Goal: Understand process/instructions

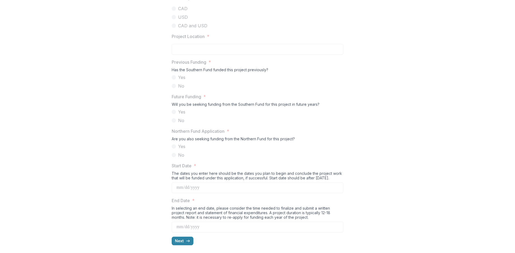
scroll to position [457, 0]
click at [178, 240] on button "Next" at bounding box center [183, 240] width 22 height 9
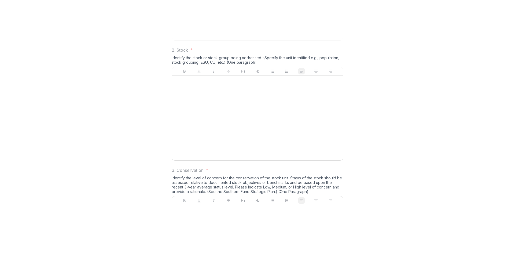
scroll to position [4, 0]
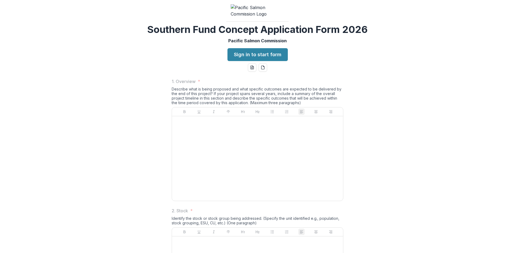
click at [202, 127] on div "1. Overview * Describe what is being proposed and what specific outcomes are ex…" at bounding box center [258, 140] width 172 height 125
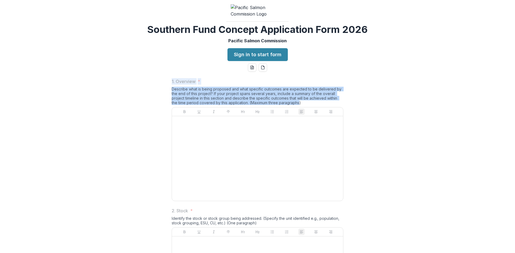
drag, startPoint x: 299, startPoint y: 144, endPoint x: 157, endPoint y: 122, distance: 143.8
copy div "1. Overview * Describe what is being proposed and what specific outcomes are ex…"
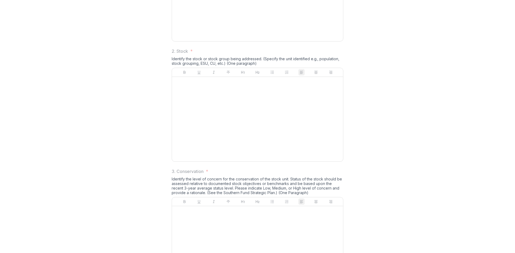
scroll to position [165, 0]
click at [230, 67] on div "Identify the stock or stock group being addressed. (Specify the unit identified…" at bounding box center [258, 61] width 172 height 11
click at [252, 67] on div "Identify the stock or stock group being addressed. (Specify the unit identified…" at bounding box center [258, 61] width 172 height 11
drag, startPoint x: 254, startPoint y: 103, endPoint x: 167, endPoint y: 90, distance: 88.1
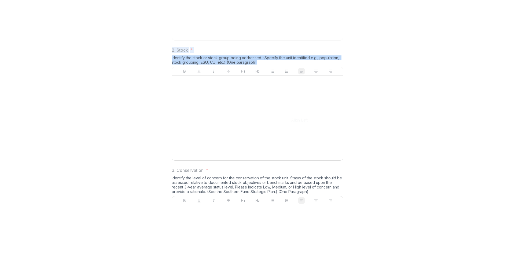
copy div "2. Stock * Identify the stock or stock group being addressed. (Specify the unit…"
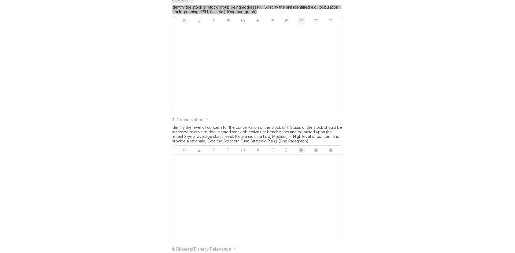
scroll to position [272, 0]
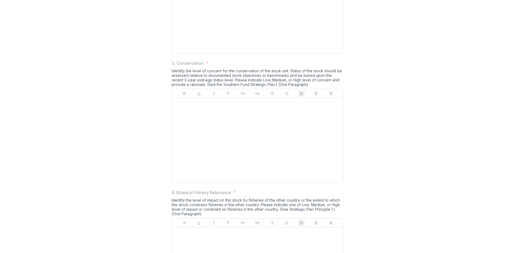
click at [297, 89] on div "Identify the level of concern for the conservation of the stock unit. Status of…" at bounding box center [258, 79] width 172 height 20
click at [292, 89] on div "Identify the level of concern for the conservation of the stock unit. Status of…" at bounding box center [258, 79] width 172 height 20
drag, startPoint x: 291, startPoint y: 125, endPoint x: 262, endPoint y: 127, distance: 28.7
click at [262, 89] on div "Identify the level of concern for the conservation of the stock unit. Status of…" at bounding box center [258, 79] width 172 height 20
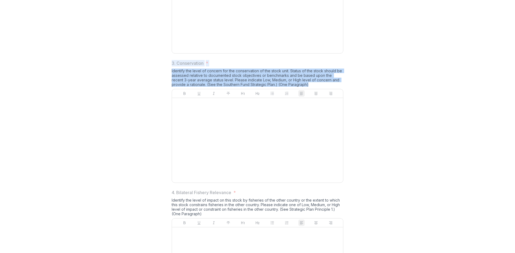
drag, startPoint x: 291, startPoint y: 126, endPoint x: 170, endPoint y: 104, distance: 123.7
click at [170, 104] on div "1. Overview * Describe what is being proposed and what specific outcomes are ex…" at bounding box center [257, 234] width 180 height 856
copy div "3. Conservation * Identify the level of concern for the conservation of the sto…"
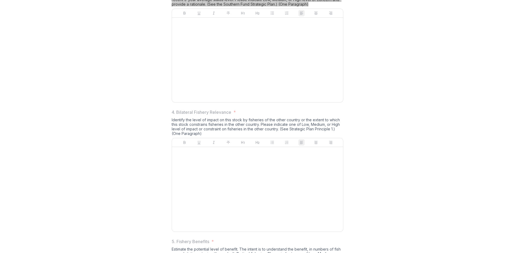
scroll to position [406, 0]
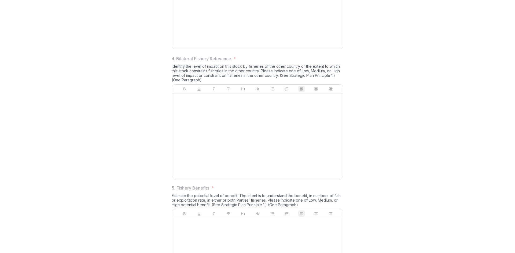
click at [223, 104] on div "4. Bilateral Fishery Relevance * Identify the level of impact on this stock by …" at bounding box center [258, 118] width 172 height 125
click at [198, 84] on div "Identify the level of impact on this stock by fisheries of the other country or…" at bounding box center [258, 74] width 172 height 20
click at [201, 84] on div "Identify the level of impact on this stock by fisheries of the other country or…" at bounding box center [258, 74] width 172 height 20
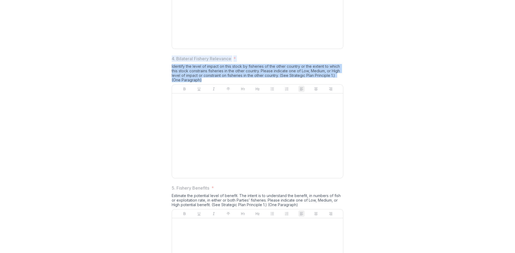
drag, startPoint x: 200, startPoint y: 121, endPoint x: 168, endPoint y: 100, distance: 37.9
click at [168, 100] on div "1. Overview * Describe what is being proposed and what specific outcomes are ex…" at bounding box center [257, 100] width 180 height 856
copy div "4. Bilateral Fishery Relevance * Identify the level of impact on this stock by …"
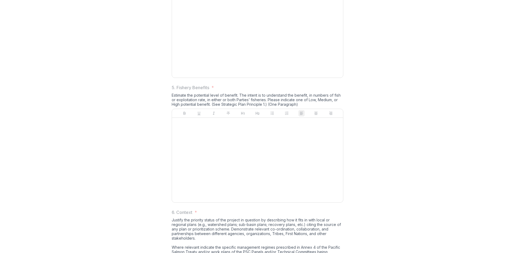
scroll to position [541, 0]
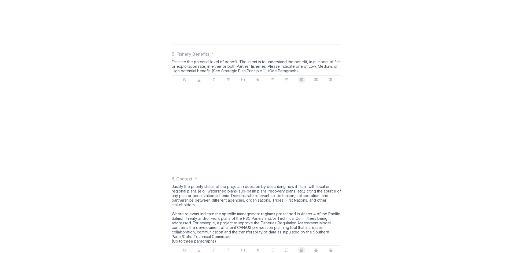
click at [285, 75] on div "Estimate the potential level of benefit. The intent is to understand the benefi…" at bounding box center [258, 68] width 172 height 16
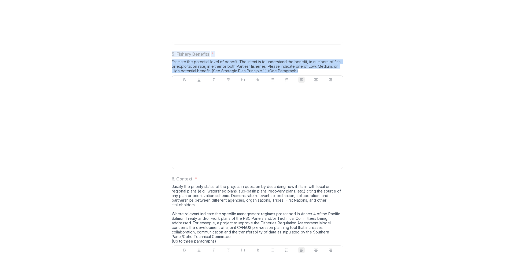
drag, startPoint x: 297, startPoint y: 112, endPoint x: 161, endPoint y: 94, distance: 136.8
copy div "5. Fishery Benefits * Estimate the potential level of benefit. The intent is to…"
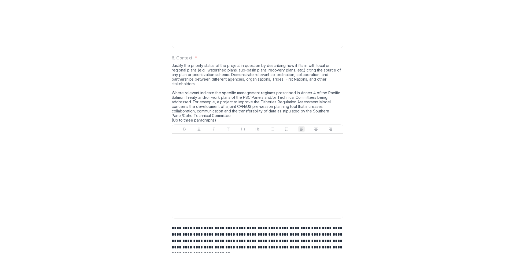
scroll to position [675, 0]
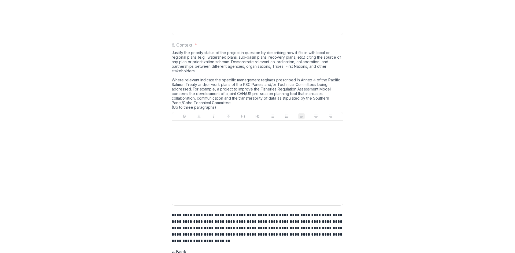
click at [211, 110] on div "Justify the priority status of the project in question by describing how it fit…" at bounding box center [258, 80] width 172 height 61
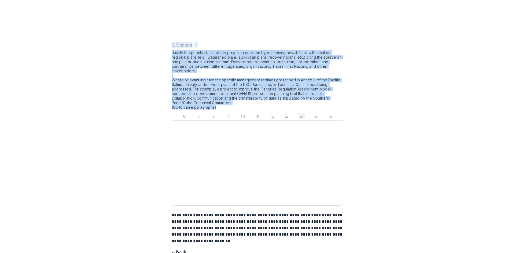
drag, startPoint x: 171, startPoint y: 85, endPoint x: 217, endPoint y: 150, distance: 79.5
click at [217, 150] on div "6. Context * Justify the priority status of the project in question by describi…" at bounding box center [258, 125] width 172 height 166
copy div "6. Context * Justify the priority status of the project in question by describi…"
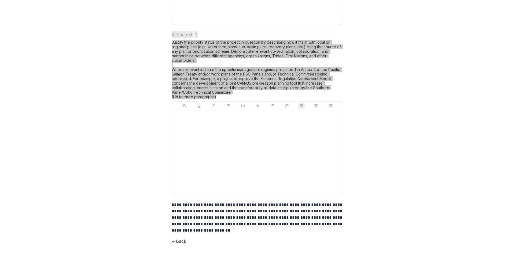
scroll to position [728, 0]
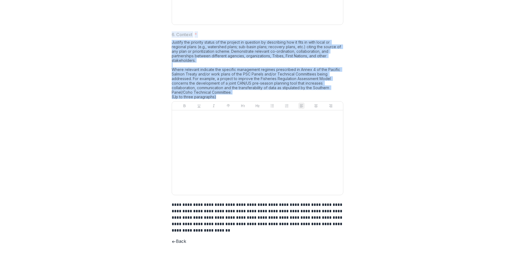
click at [184, 241] on button "Back" at bounding box center [179, 241] width 14 height 6
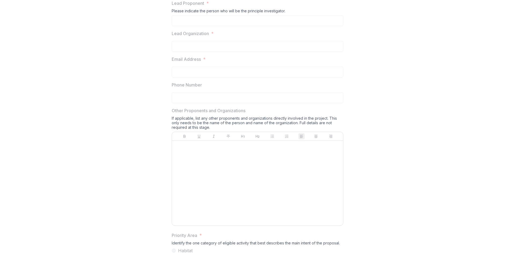
scroll to position [0, 0]
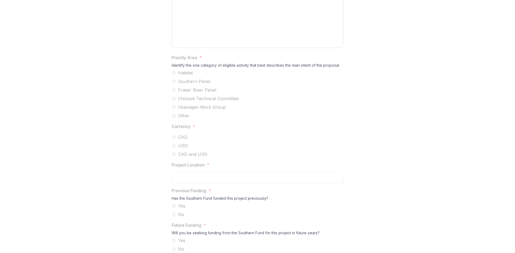
scroll to position [350, 0]
